Goal: Information Seeking & Learning: Learn about a topic

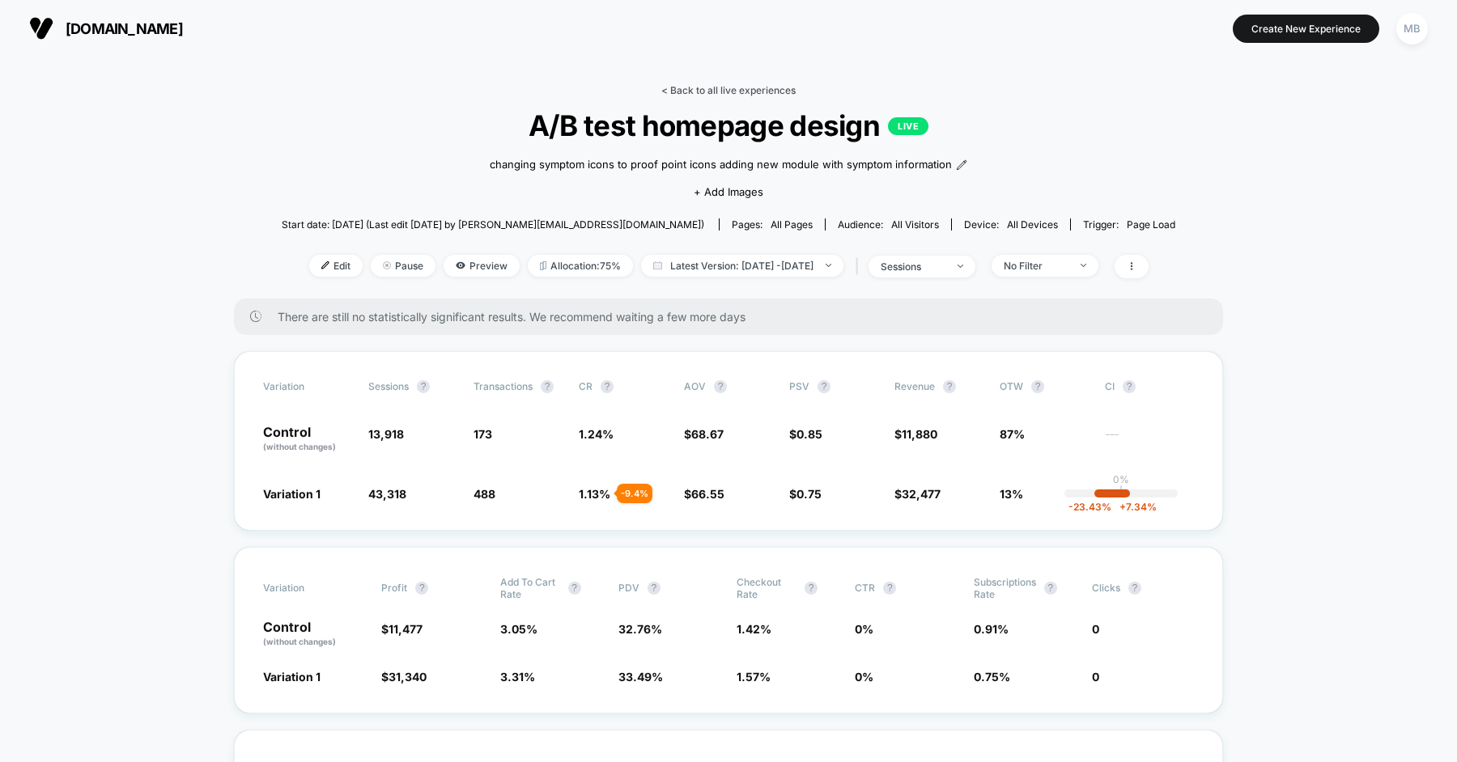
click at [691, 91] on link "< Back to all live experiences" at bounding box center [728, 90] width 134 height 12
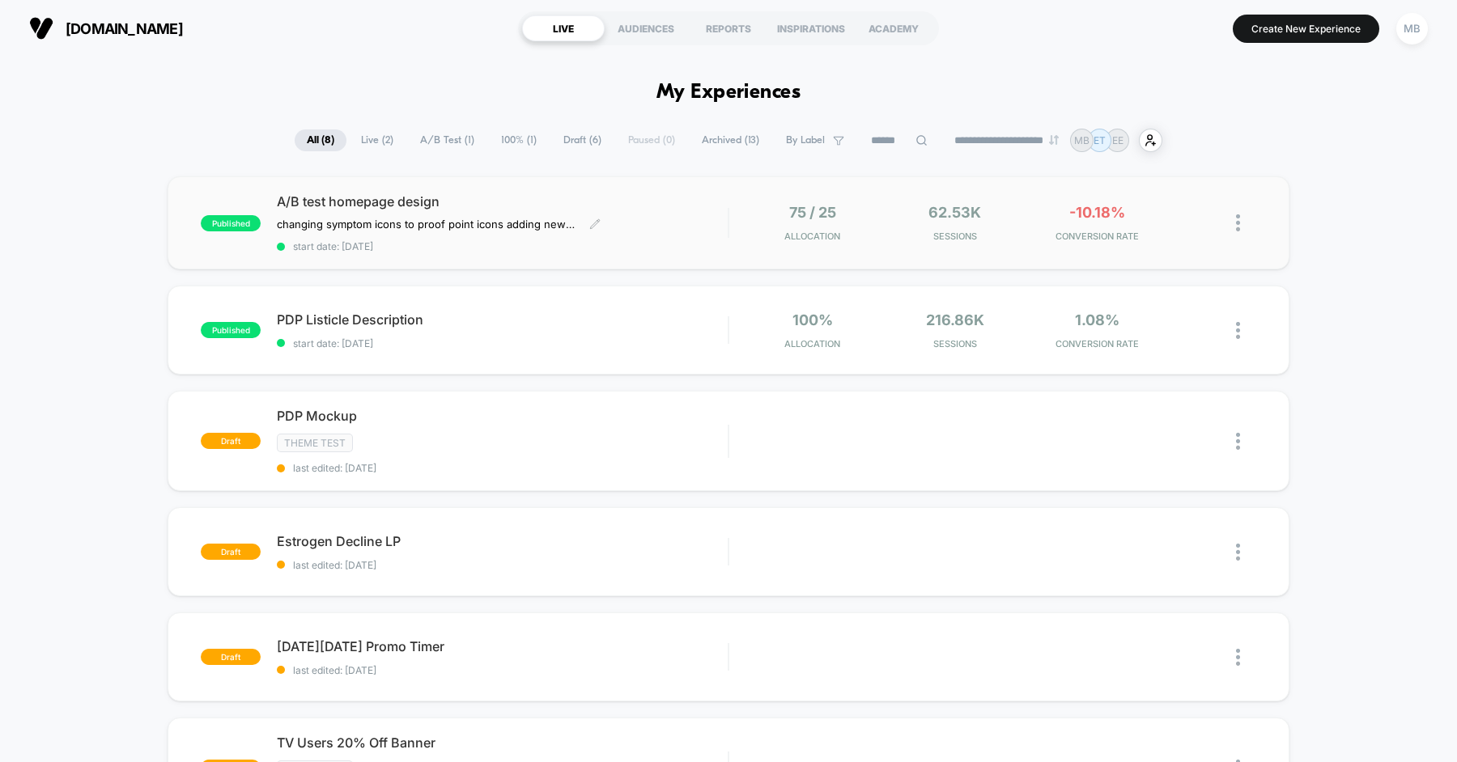
click at [642, 223] on div "A/B test homepage design changing symptom icons to proof point icons adding new…" at bounding box center [502, 222] width 451 height 59
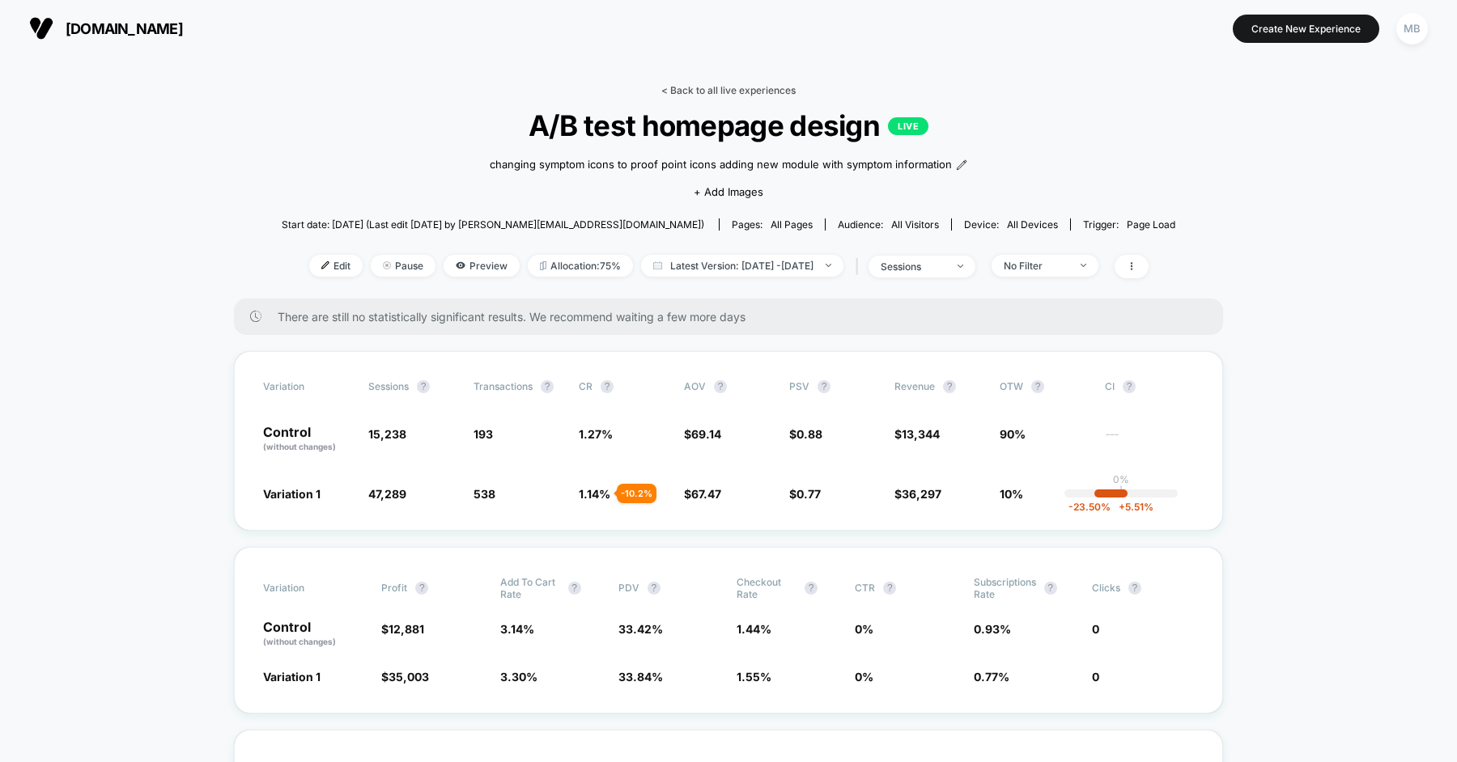
click at [748, 86] on link "< Back to all live experiences" at bounding box center [728, 90] width 134 height 12
